Goal: Find specific page/section: Find specific page/section

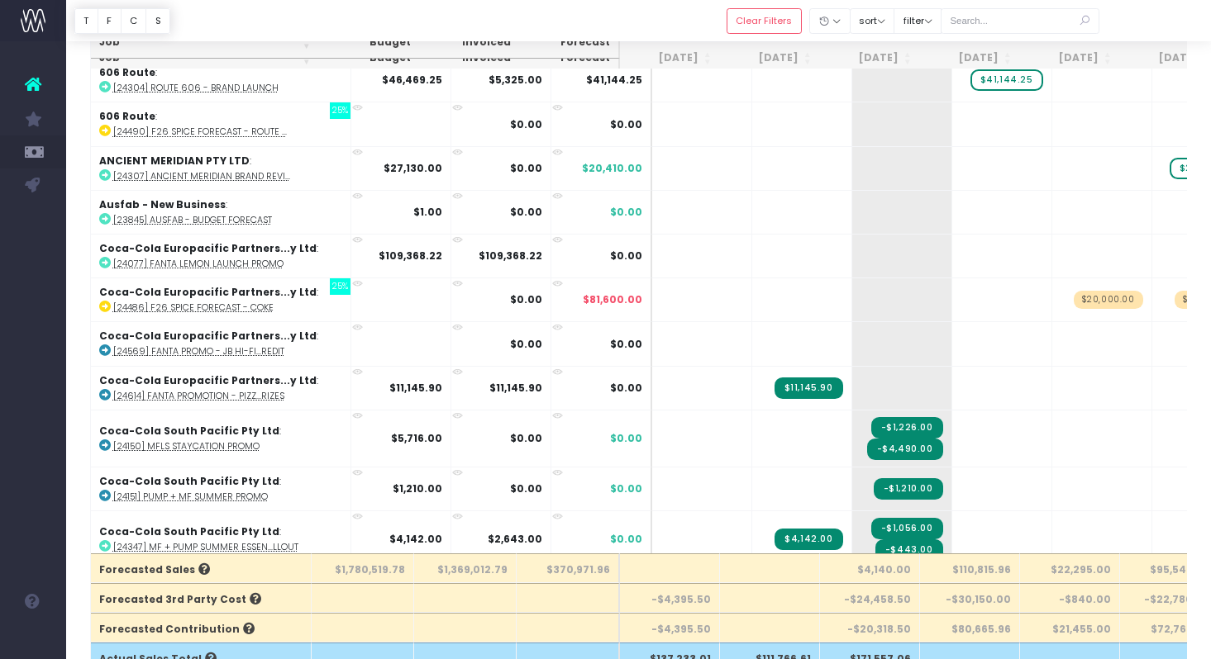
scroll to position [0, 5]
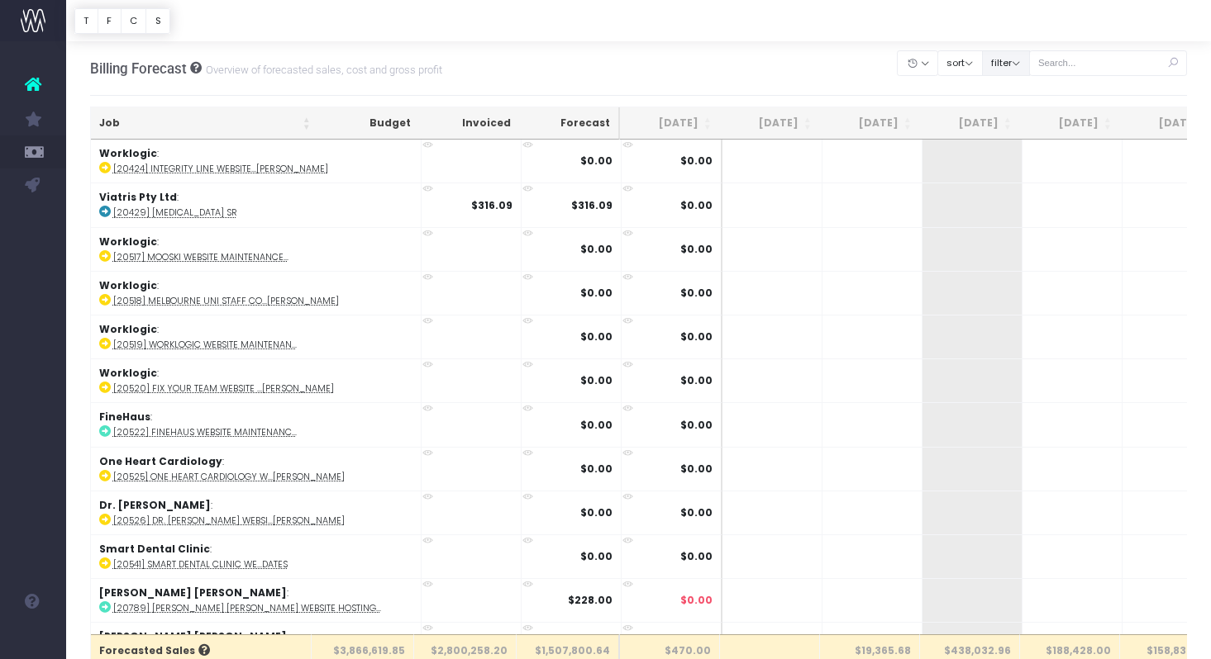
click at [1025, 60] on button "filter" at bounding box center [1006, 63] width 48 height 26
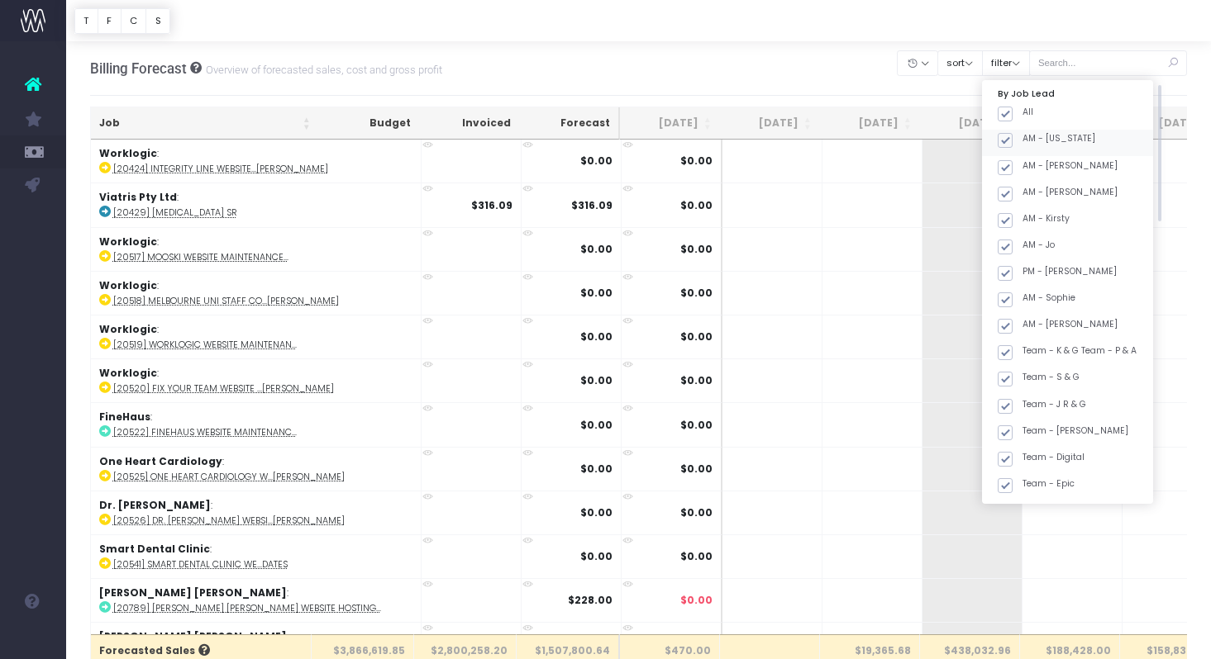
drag, startPoint x: 1025, startPoint y: 112, endPoint x: 1039, endPoint y: 150, distance: 40.5
click at [1012, 112] on span at bounding box center [1004, 114] width 15 height 15
click at [1025, 112] on input "All" at bounding box center [1027, 111] width 11 height 11
checkbox input "false"
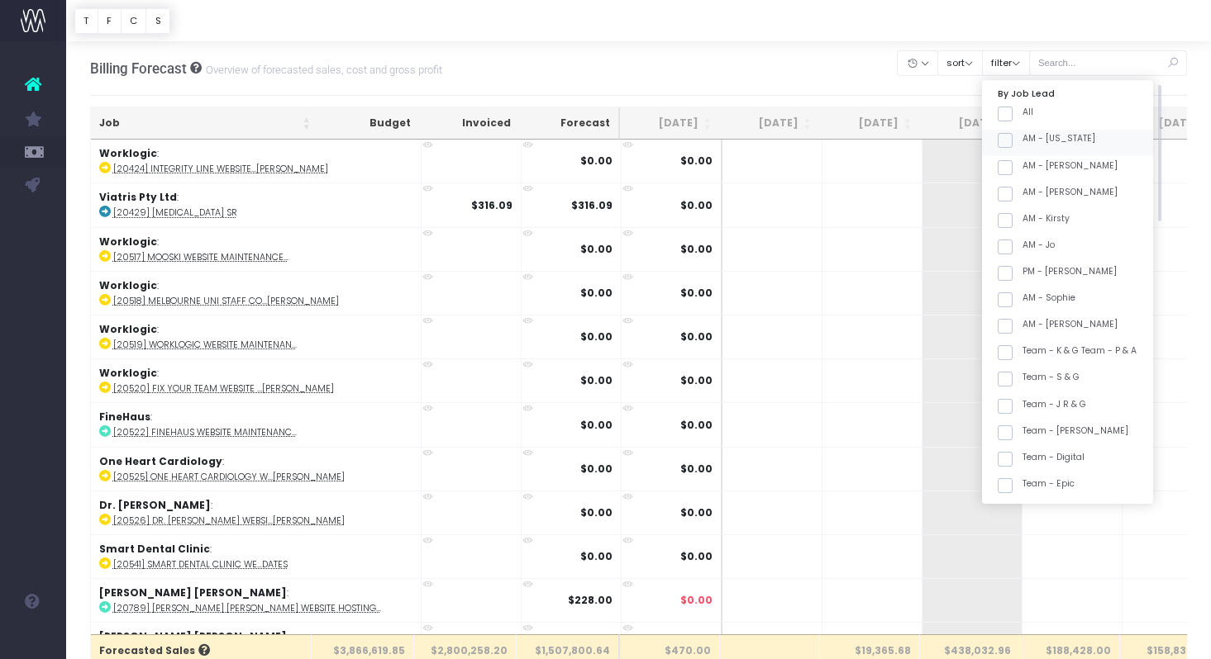
checkbox input "false"
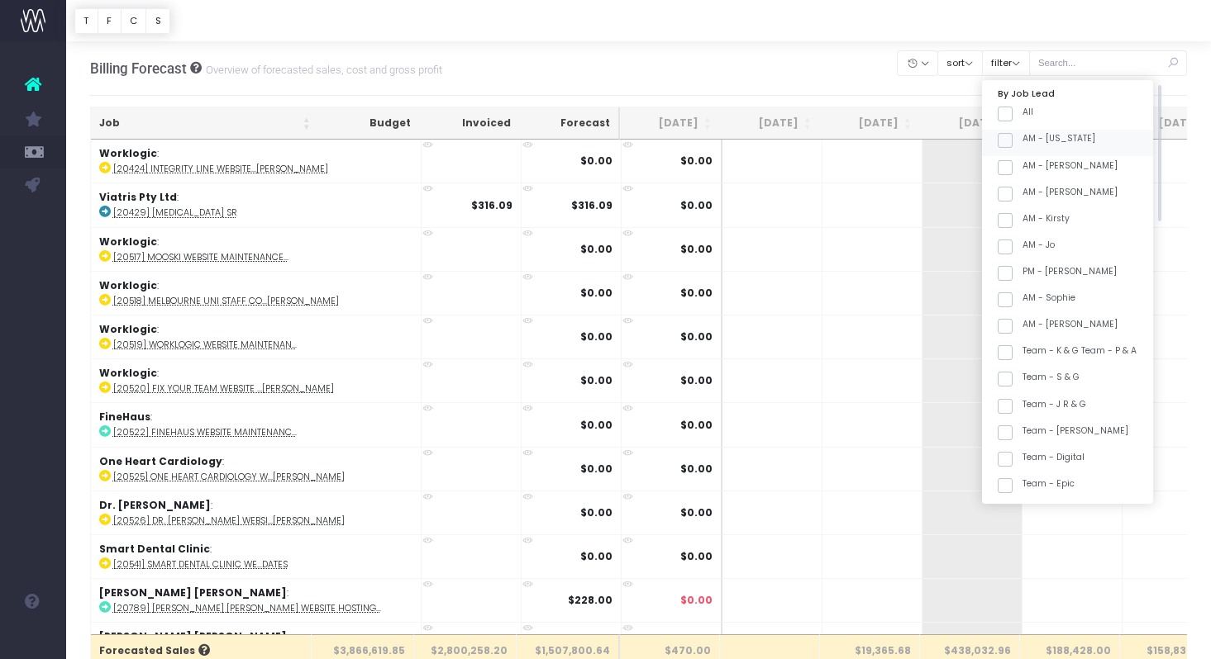
checkbox input "false"
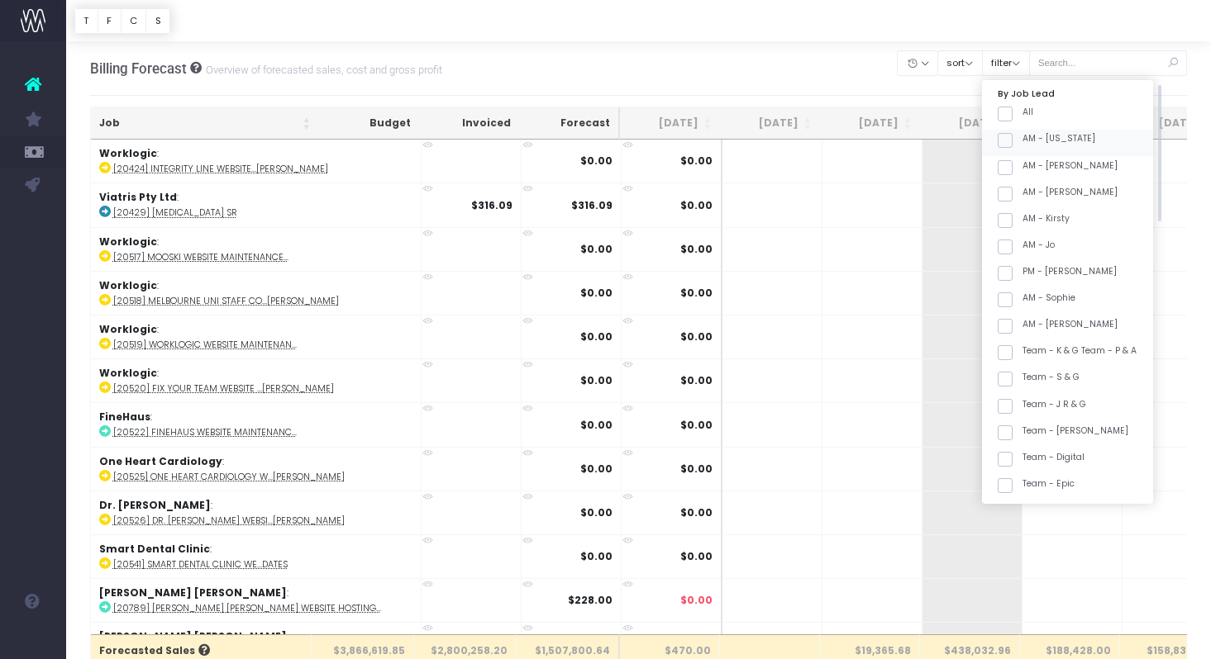
checkbox input "false"
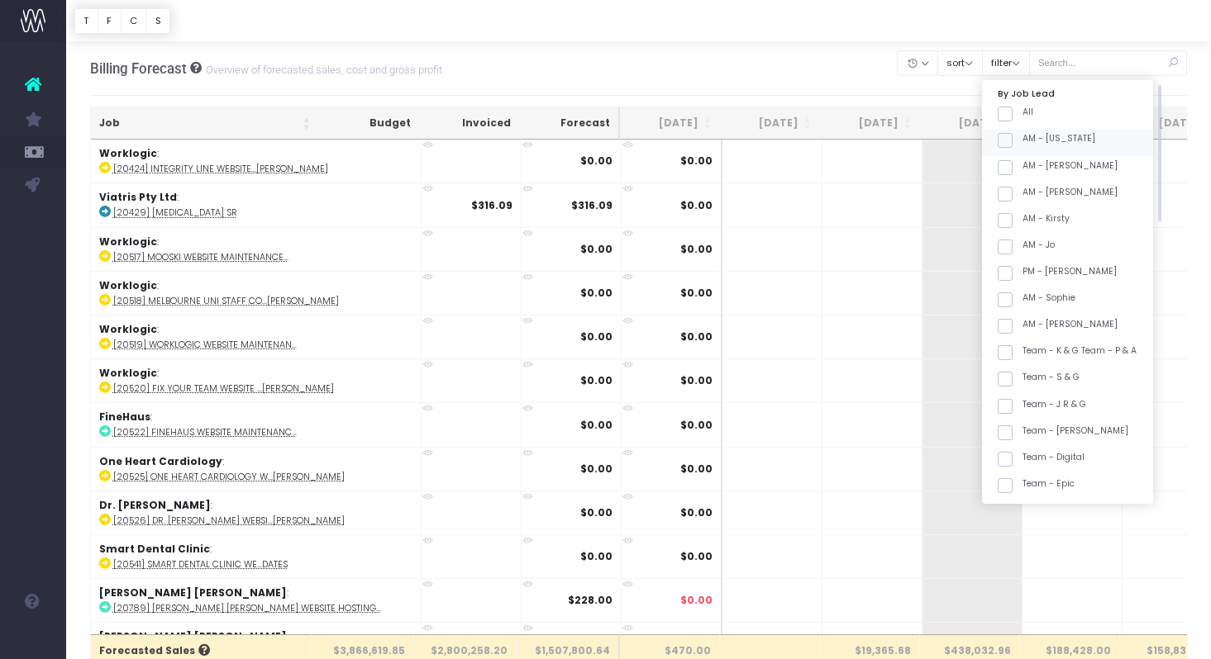
checkbox input "false"
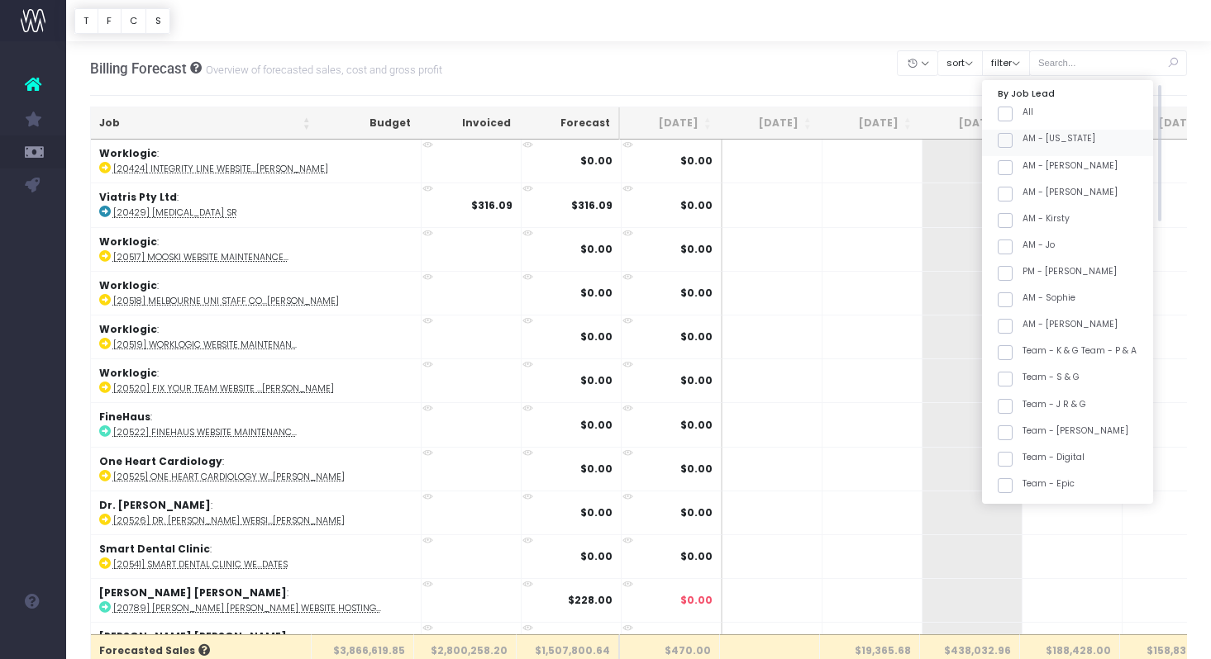
checkbox input "false"
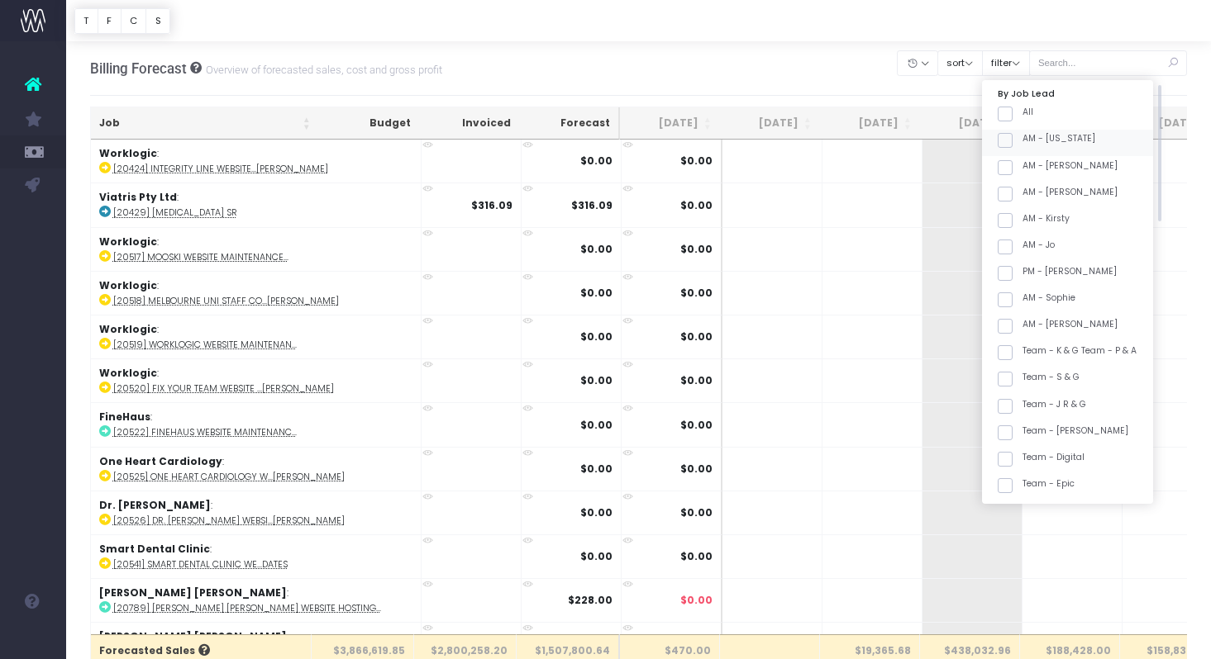
checkbox input "false"
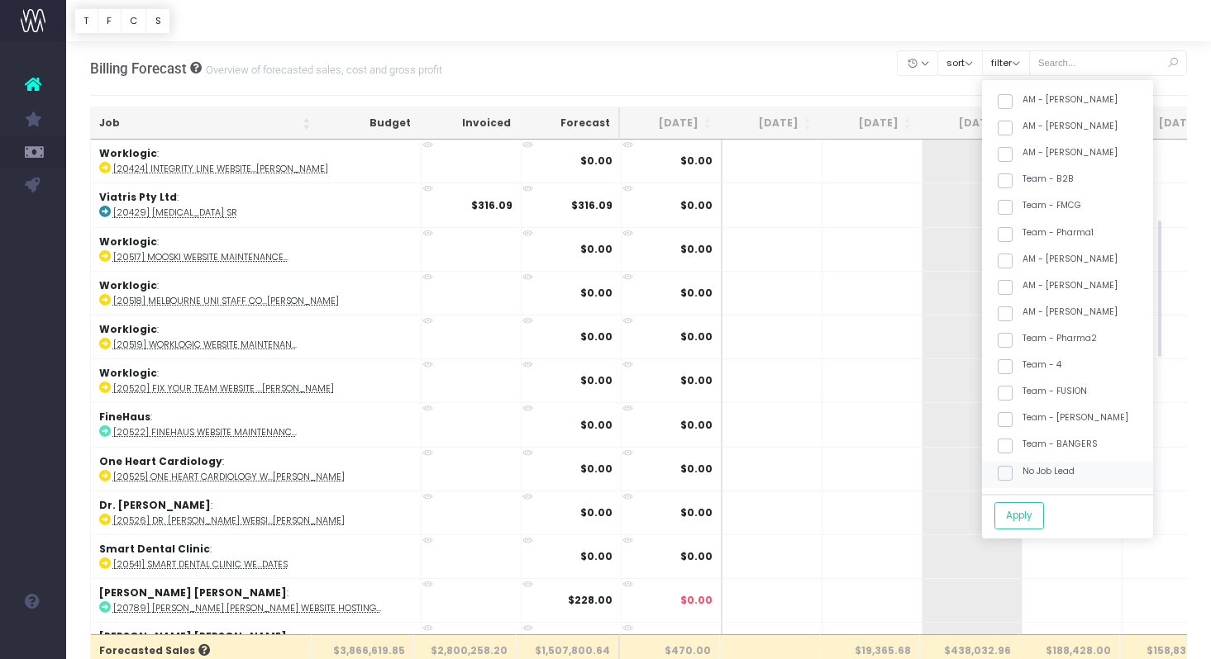
scroll to position [412, 0]
click at [1012, 415] on span at bounding box center [1004, 419] width 15 height 15
click at [1022, 415] on input "Team - [PERSON_NAME]" at bounding box center [1027, 416] width 11 height 11
checkbox input "true"
click at [1036, 502] on button "Apply" at bounding box center [1019, 515] width 50 height 27
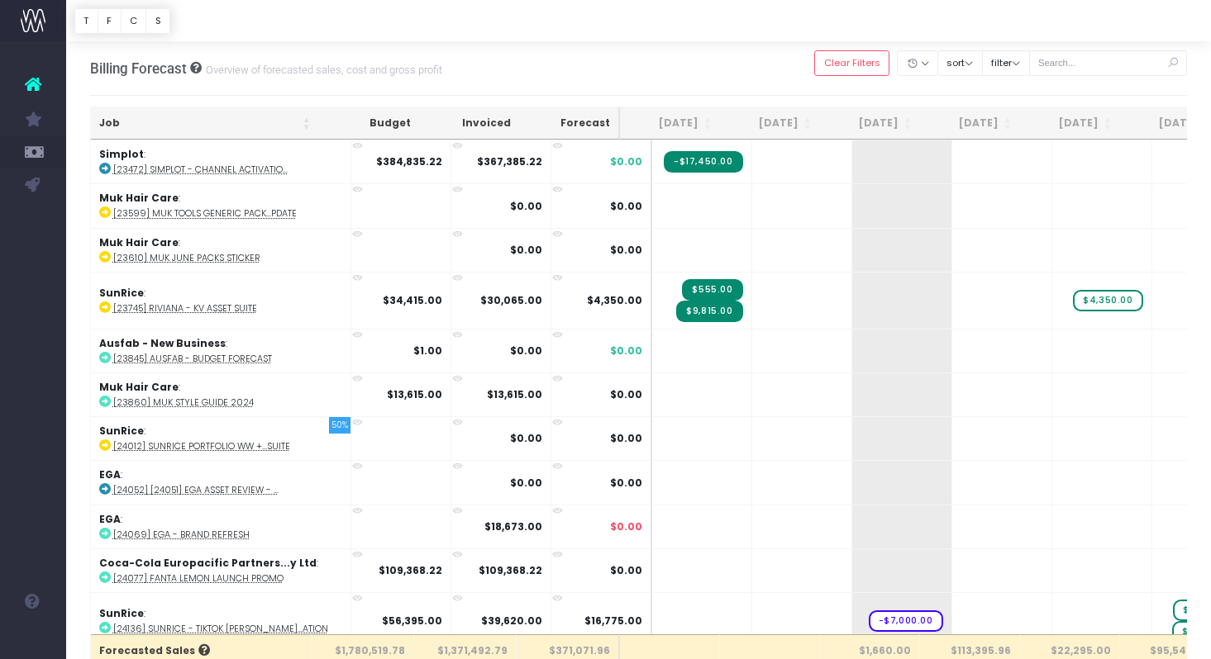
click at [255, 112] on th "Job" at bounding box center [205, 123] width 228 height 32
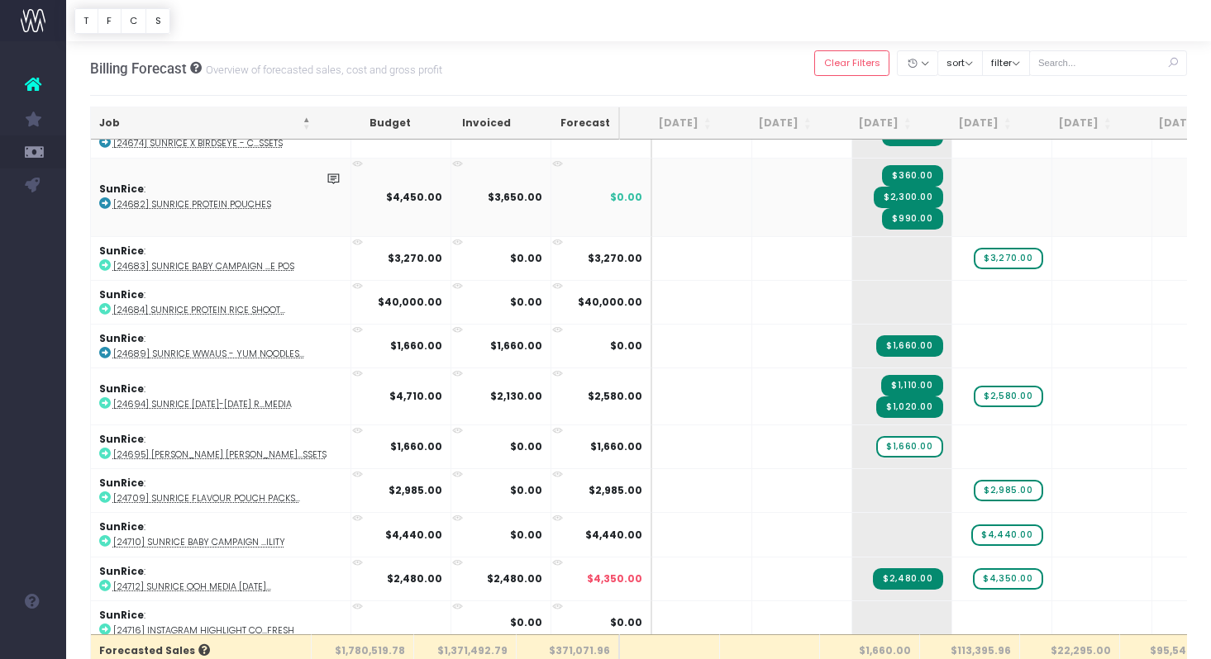
scroll to position [4049, 0]
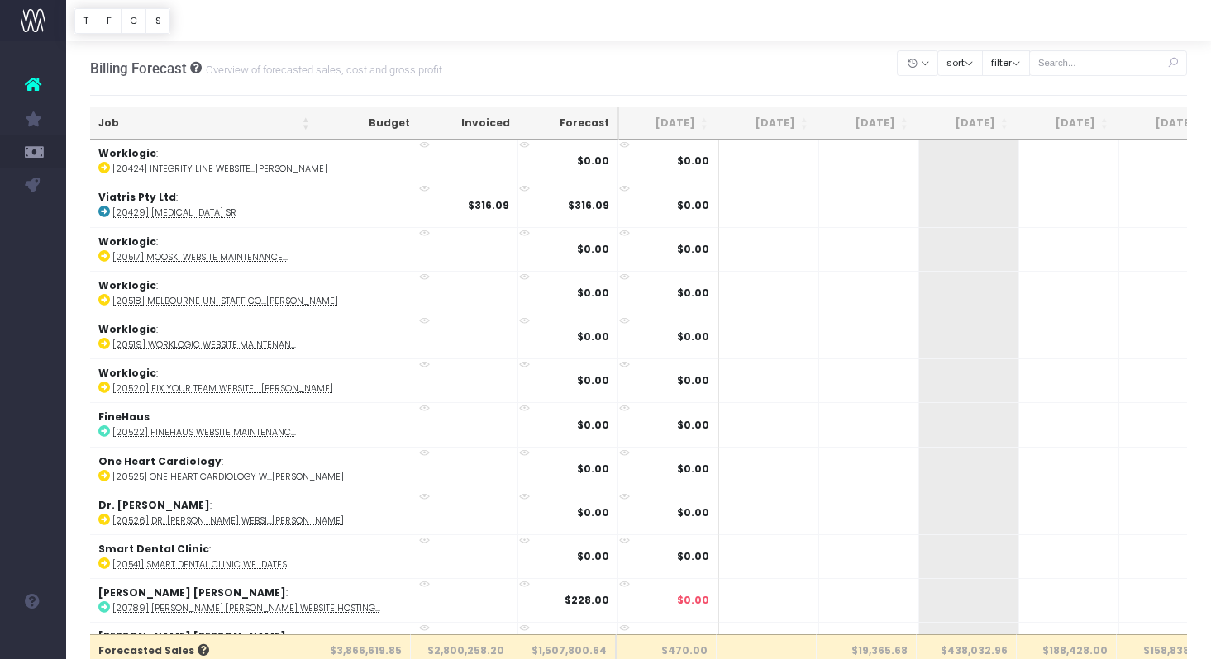
scroll to position [6, 3]
